Goal: Task Accomplishment & Management: Manage account settings

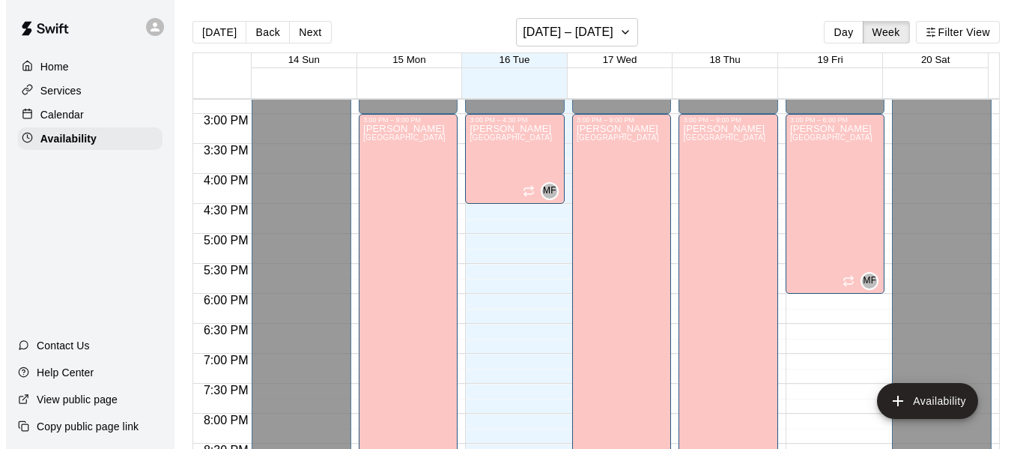
scroll to position [935, 0]
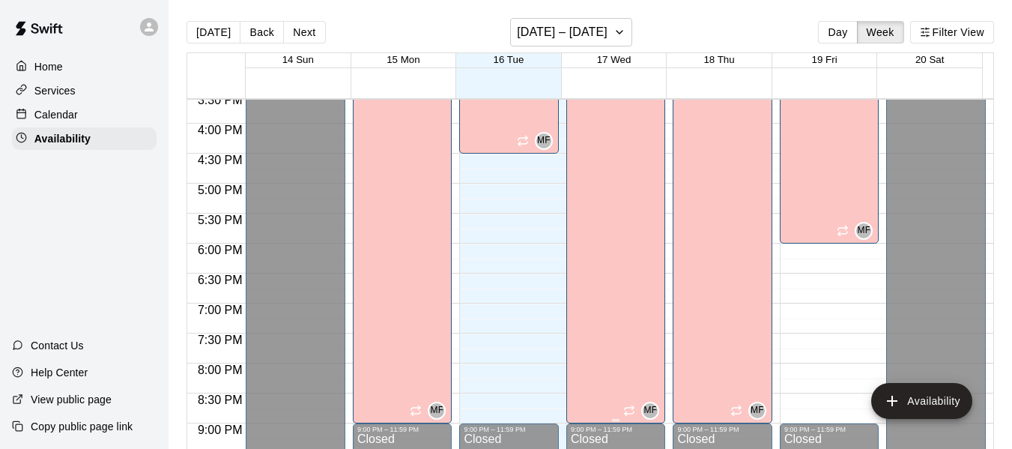
click at [590, 207] on div "[PERSON_NAME][GEOGRAPHIC_DATA][PERSON_NAME][PERSON_NAME][PERSON_NAME][PERSON_NA…" at bounding box center [612, 297] width 82 height 449
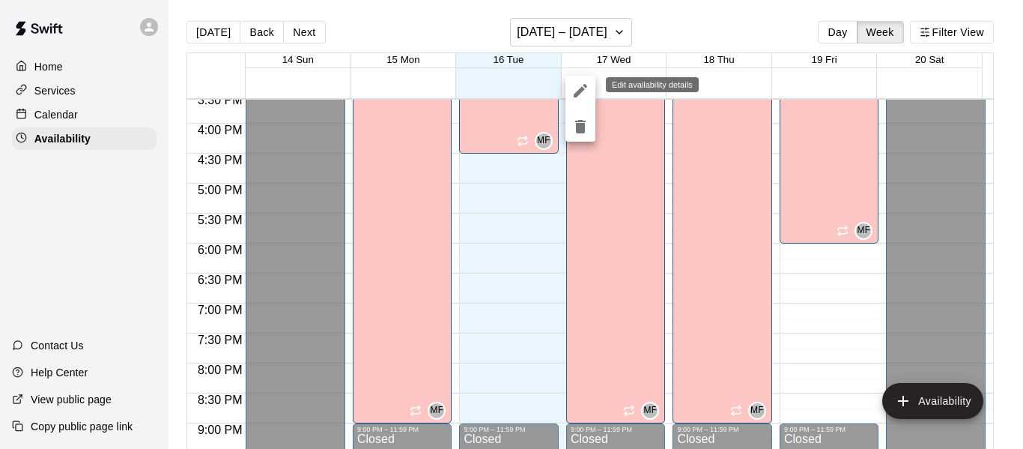
click at [578, 88] on icon "edit" at bounding box center [580, 91] width 18 height 18
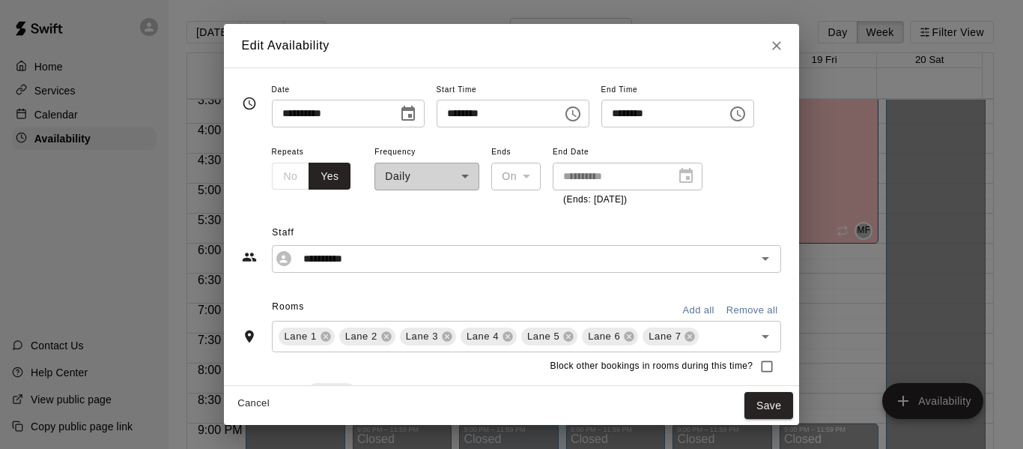
click at [747, 112] on icon "Choose time, selected time is 9:00 PM" at bounding box center [738, 114] width 18 height 18
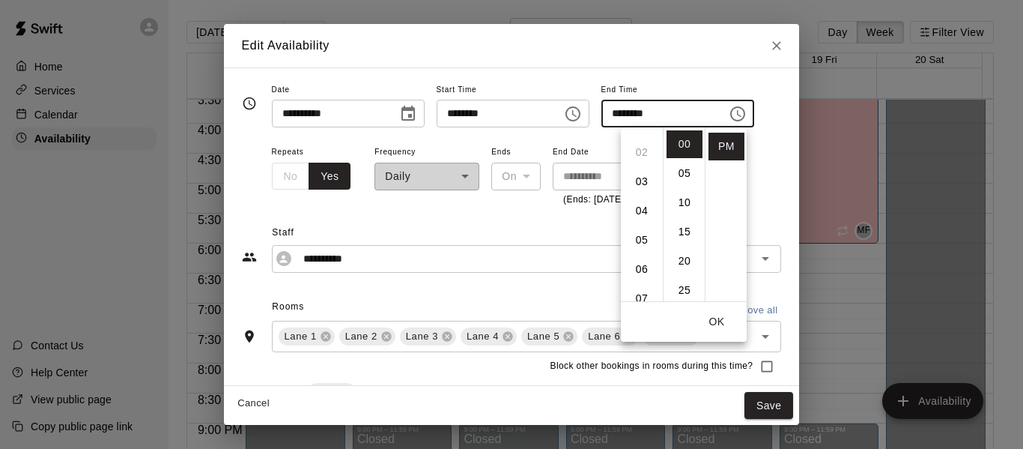
scroll to position [49, 0]
click at [643, 270] on li "06" at bounding box center [642, 270] width 36 height 28
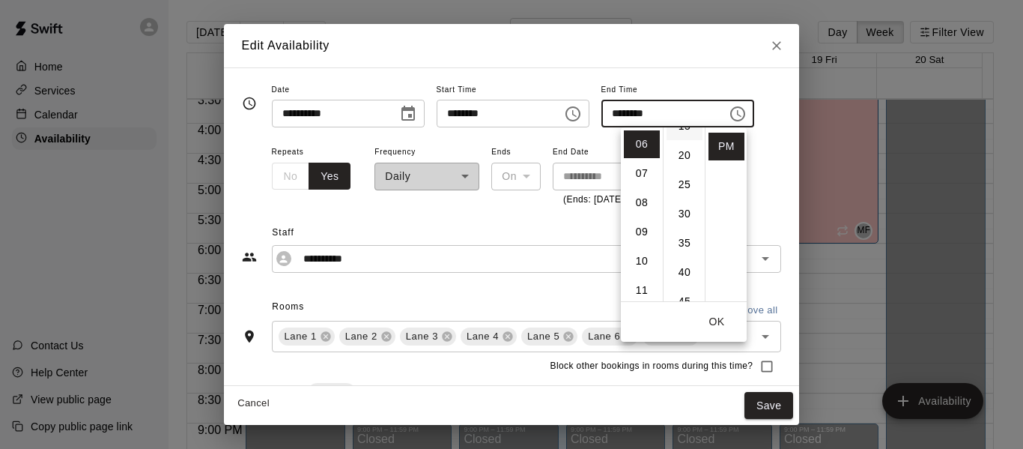
scroll to position [130, 0]
click at [679, 187] on li "30" at bounding box center [685, 190] width 36 height 28
click at [681, 168] on li "15" at bounding box center [685, 175] width 36 height 28
type input "********"
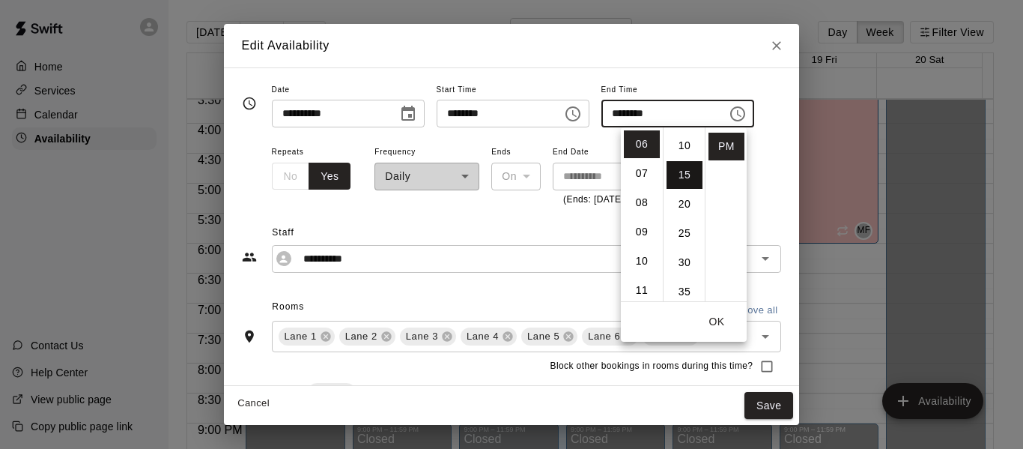
scroll to position [88, 0]
click at [709, 311] on button "OK" at bounding box center [717, 322] width 48 height 28
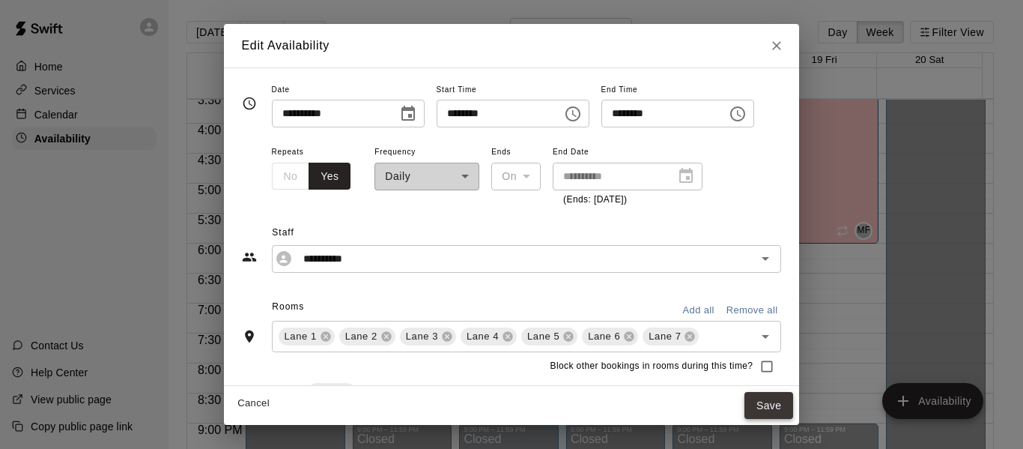
click at [792, 402] on button "Save" at bounding box center [769, 406] width 49 height 28
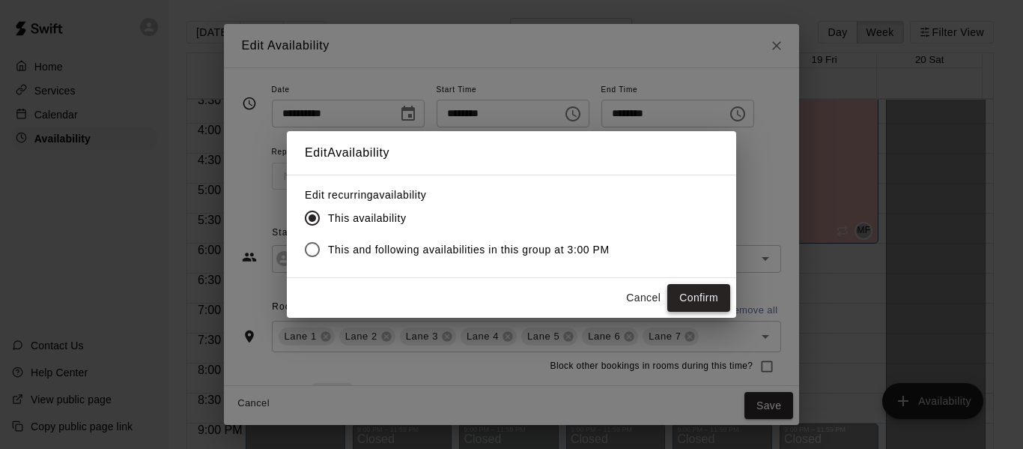
click at [691, 294] on button "Confirm" at bounding box center [698, 298] width 63 height 28
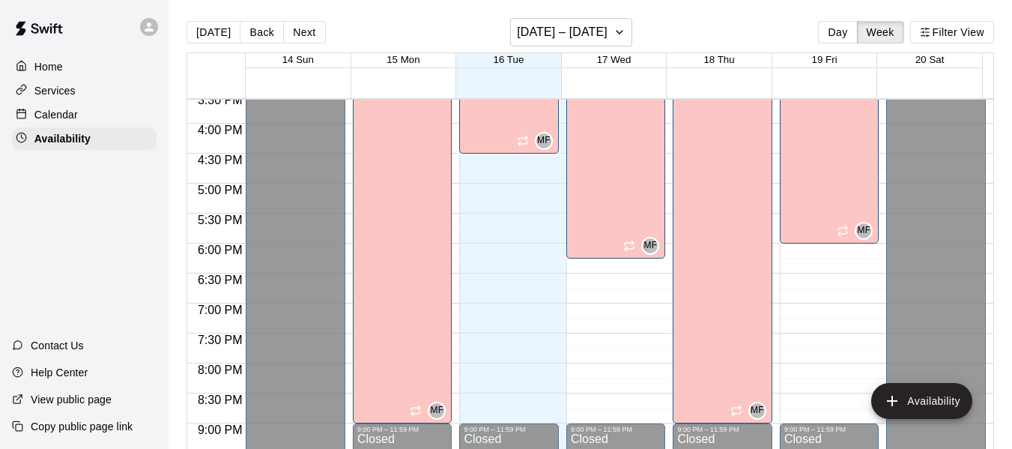
click at [50, 61] on p "Home" at bounding box center [48, 66] width 28 height 15
